Goal: Task Accomplishment & Management: Manage account settings

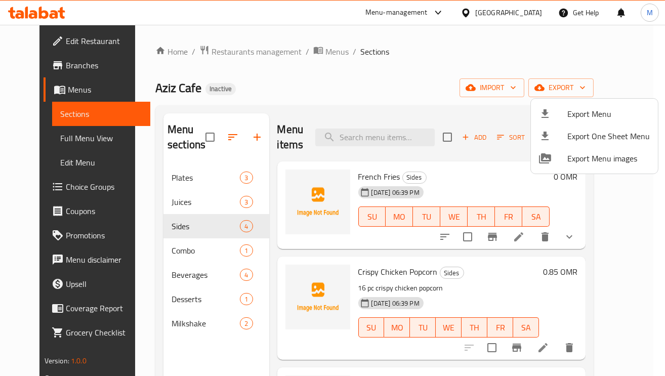
drag, startPoint x: 535, startPoint y: 14, endPoint x: 528, endPoint y: 28, distance: 15.6
click at [535, 14] on div at bounding box center [332, 188] width 665 height 376
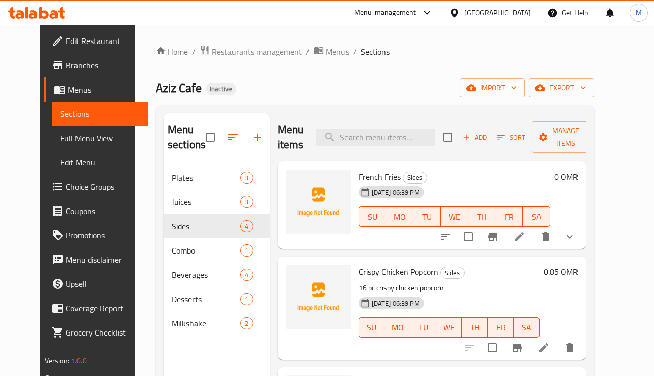
click at [520, 3] on div "Oman" at bounding box center [490, 13] width 98 height 24
click at [517, 12] on div "Oman" at bounding box center [497, 12] width 67 height 11
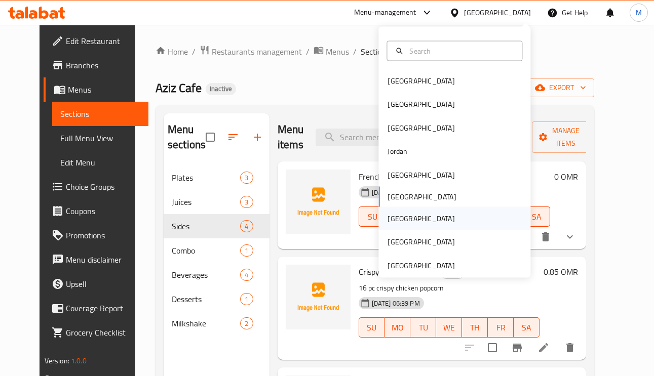
click at [387, 214] on div "Qatar" at bounding box center [420, 218] width 67 height 11
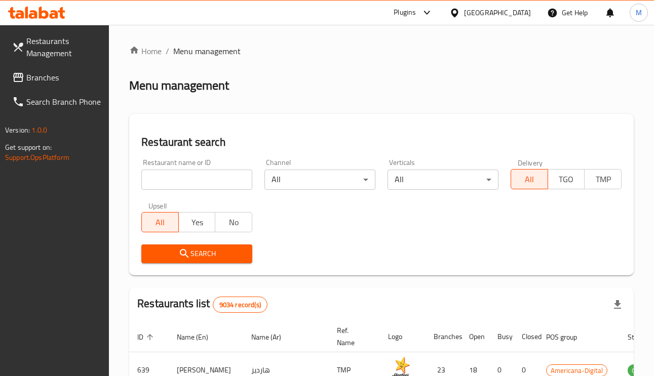
paste input "CAKE CASTLE PREMIUM"
click at [193, 184] on input "CAKE CASTLE PREMIUM" at bounding box center [196, 180] width 111 height 20
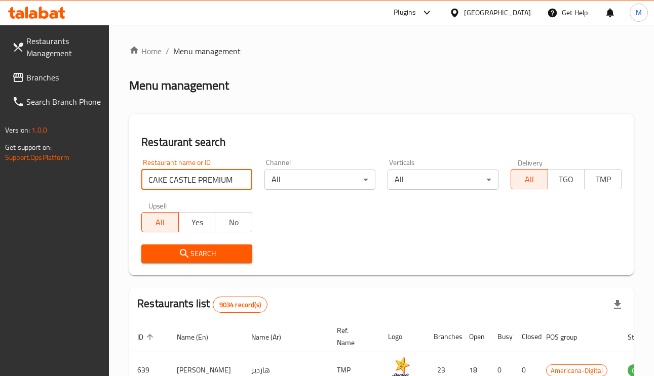
type input "CAKE CASTLE PREMIUM"
click button "Search" at bounding box center [196, 254] width 111 height 19
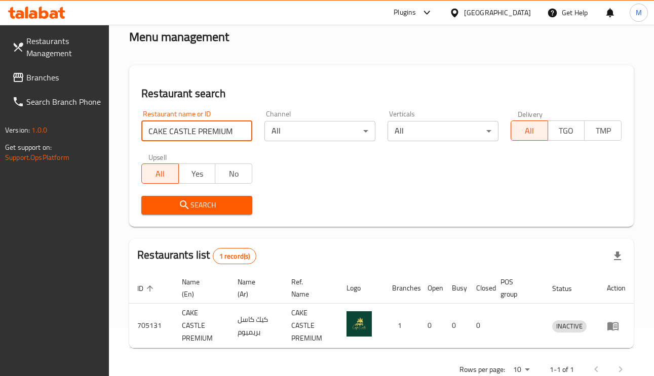
scroll to position [75, 0]
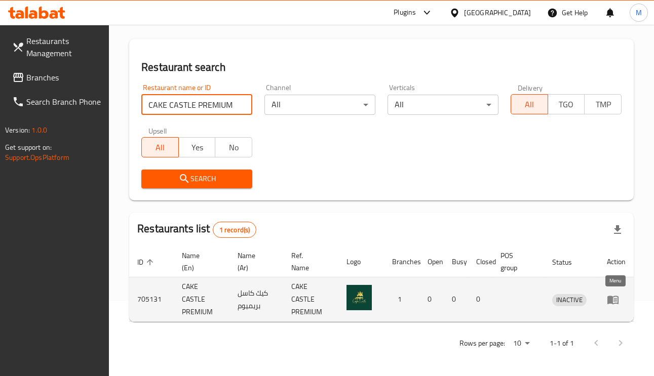
click at [610, 302] on icon "enhanced table" at bounding box center [612, 300] width 11 height 9
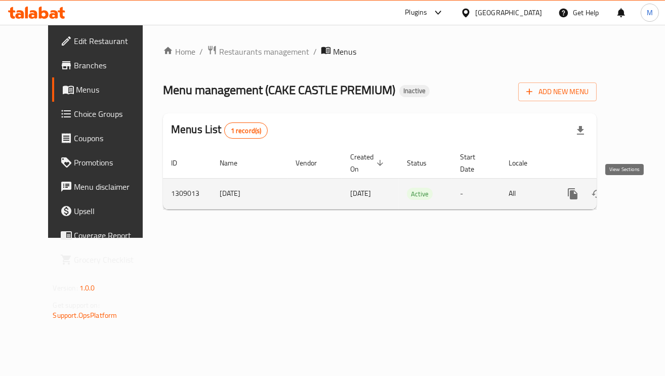
click at [642, 195] on icon "enhanced table" at bounding box center [646, 193] width 9 height 9
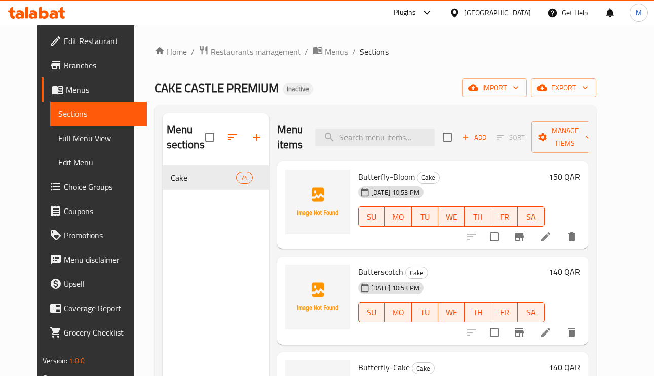
click at [62, 142] on span "Full Menu View" at bounding box center [98, 138] width 81 height 12
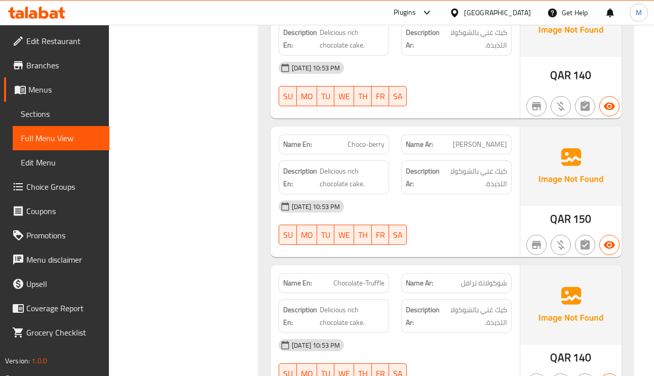
scroll to position [1727, 0]
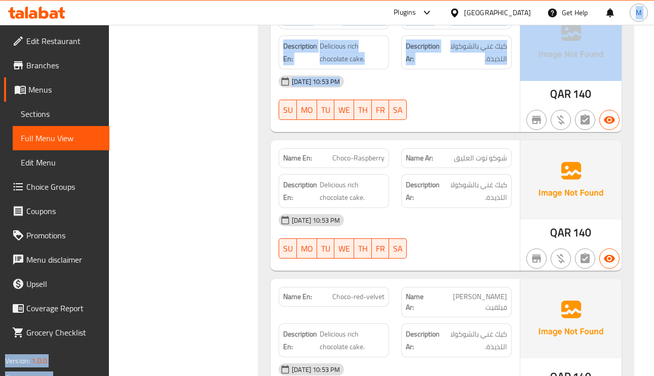
drag, startPoint x: 641, startPoint y: 48, endPoint x: 638, endPoint y: 5, distance: 43.1
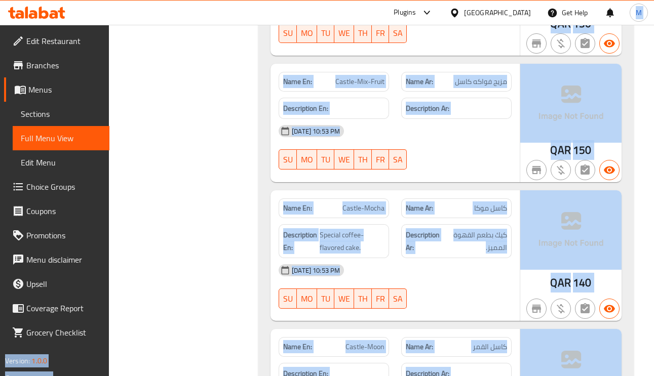
scroll to position [0, 0]
